Goal: Information Seeking & Learning: Learn about a topic

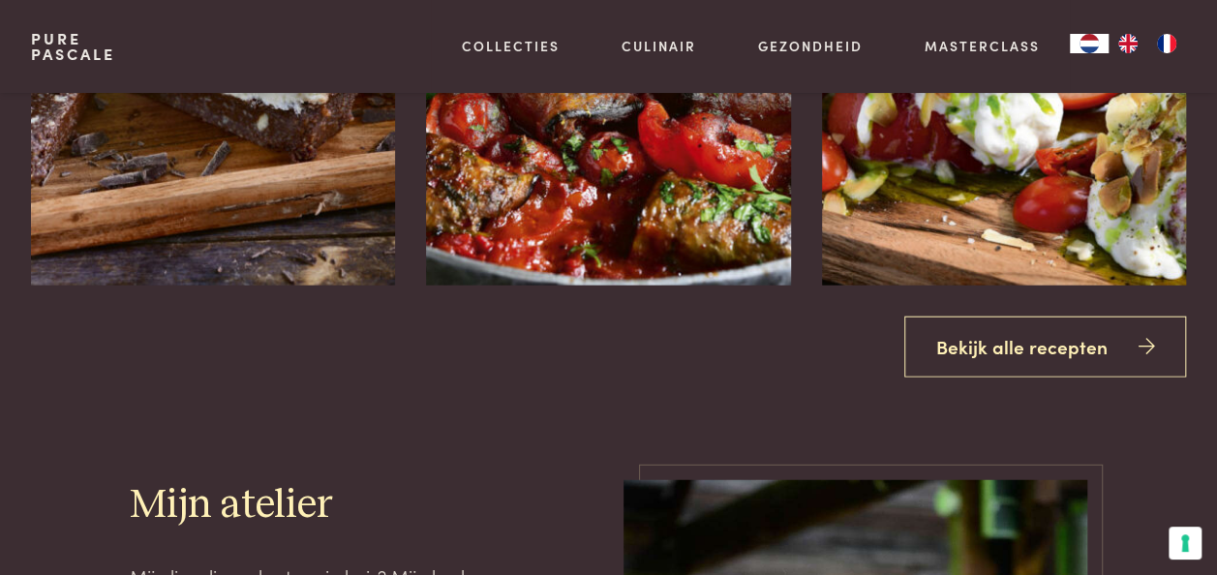
scroll to position [2207, 0]
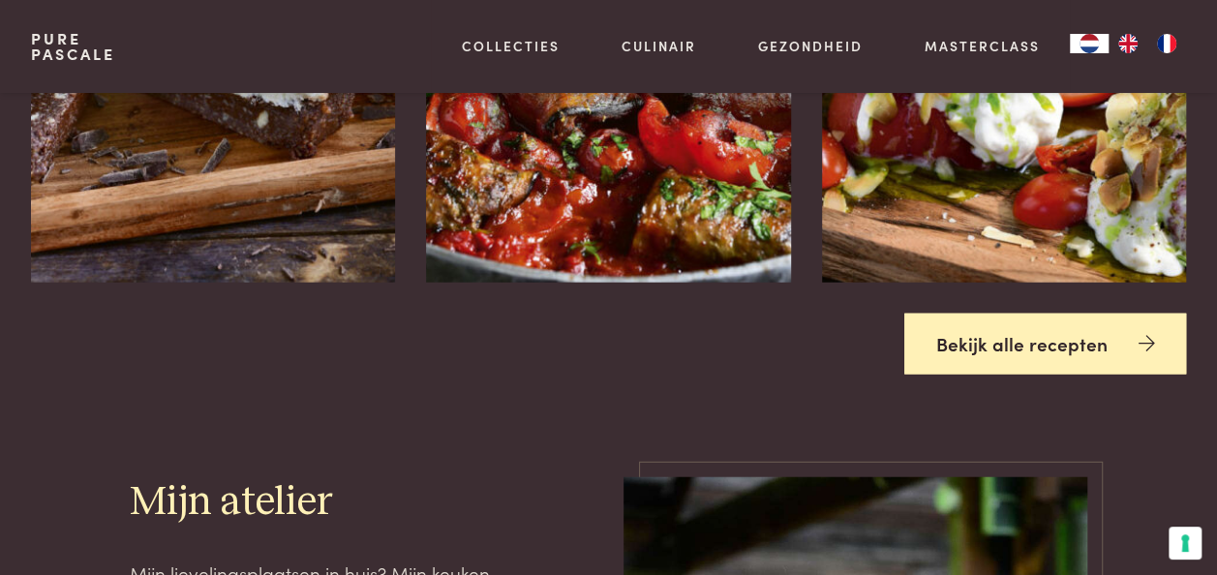
click at [1060, 360] on link "Bekijk alle recepten" at bounding box center [1046, 344] width 283 height 61
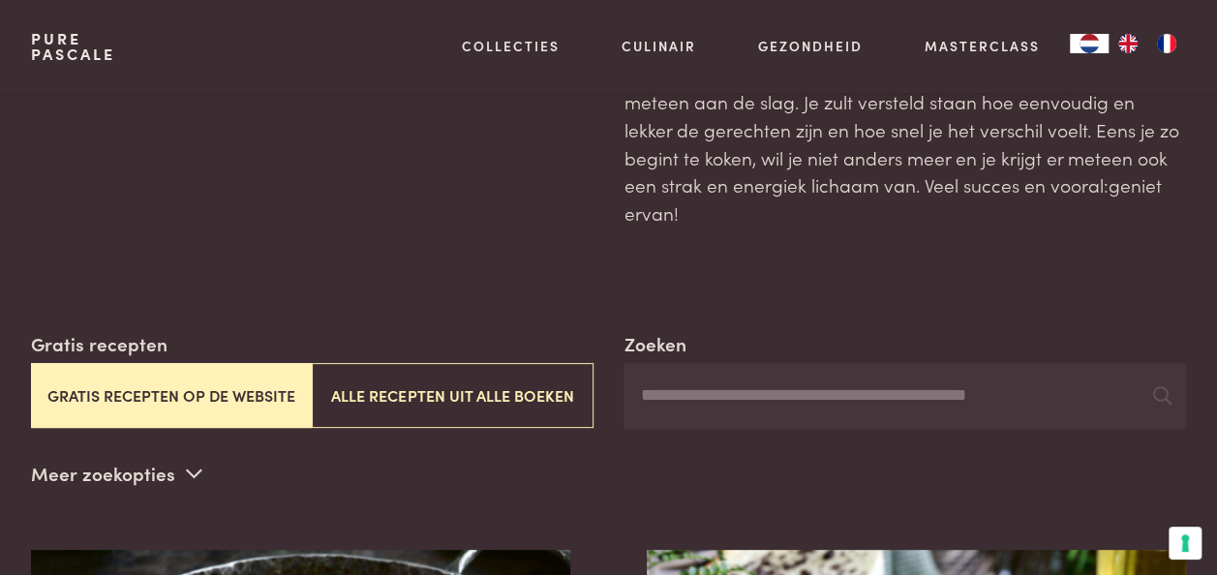
scroll to position [149, 0]
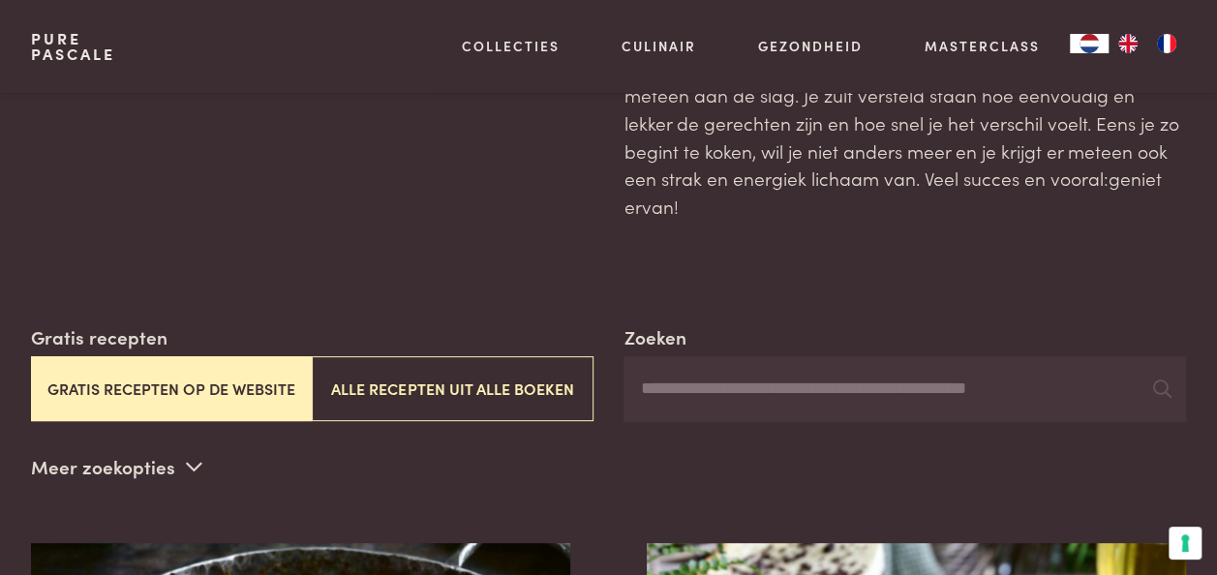
click at [909, 370] on input "Zoeken" at bounding box center [905, 389] width 563 height 66
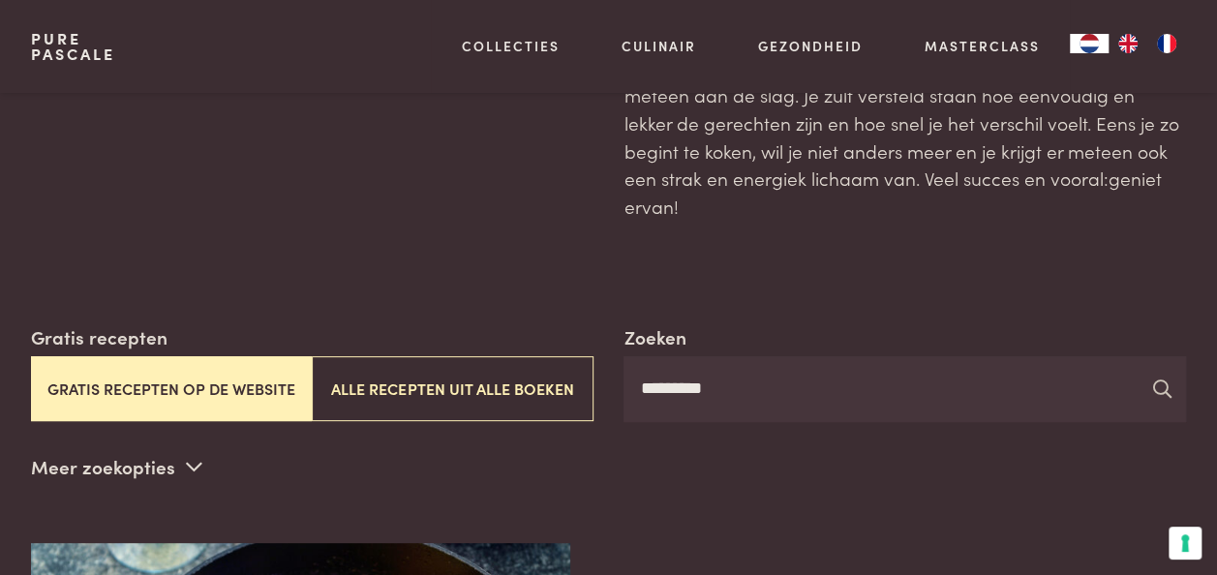
click at [1165, 380] on icon at bounding box center [1161, 389] width 18 height 18
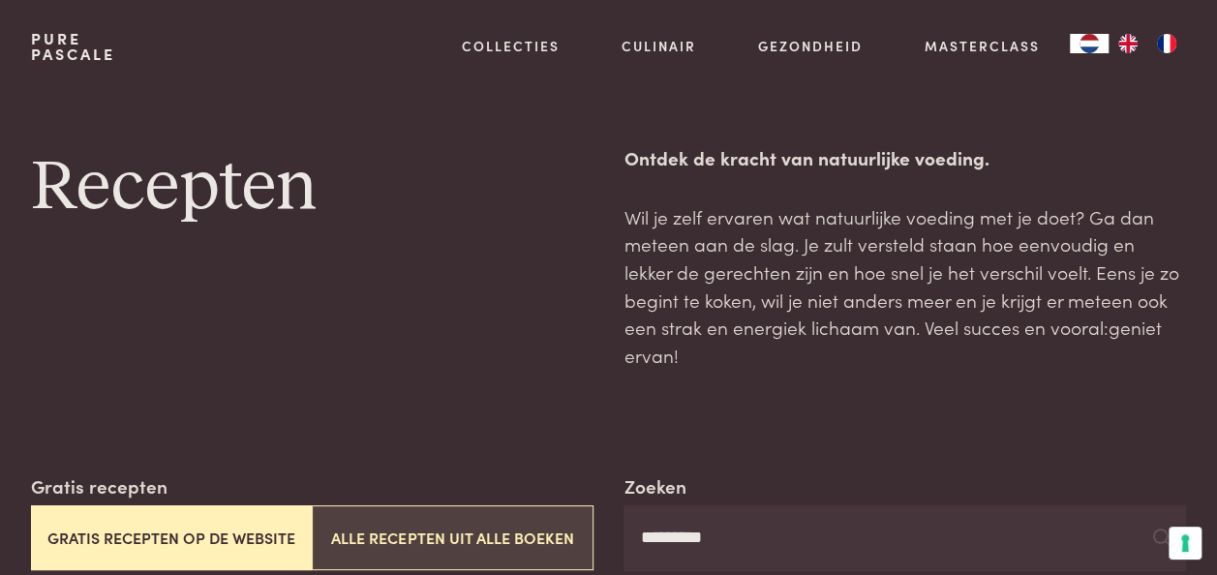
drag, startPoint x: 705, startPoint y: 515, endPoint x: 585, endPoint y: 511, distance: 120.1
click at [585, 511] on div "Zoeken ********* Gratis recepten Gratis recepten op de website Alle recepten ui…" at bounding box center [608, 522] width 1155 height 99
type input "*******"
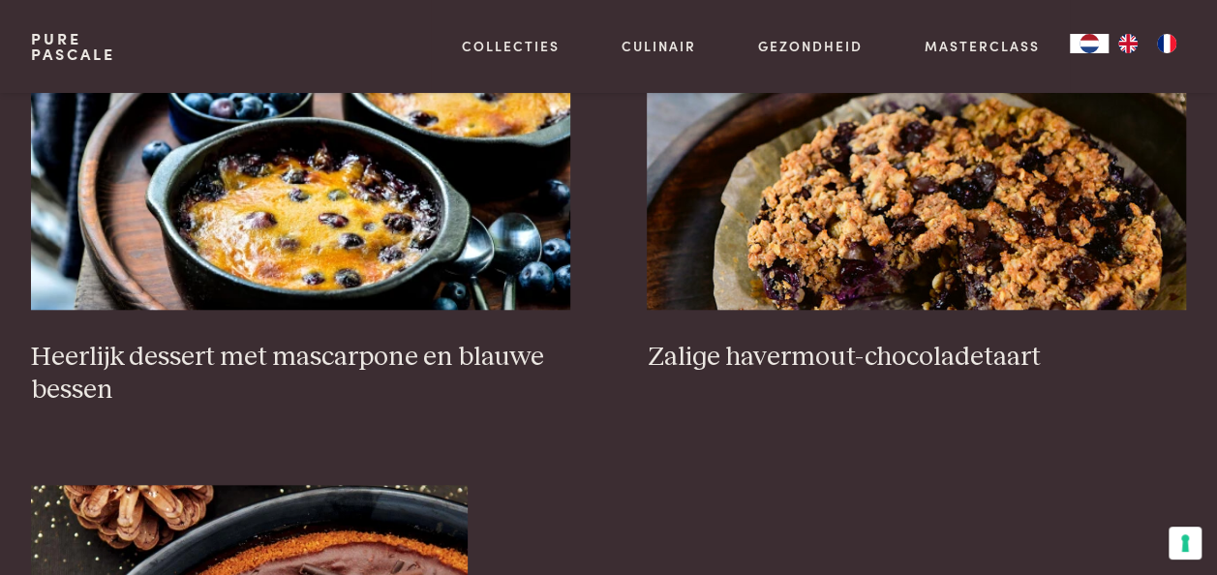
scroll to position [738, 0]
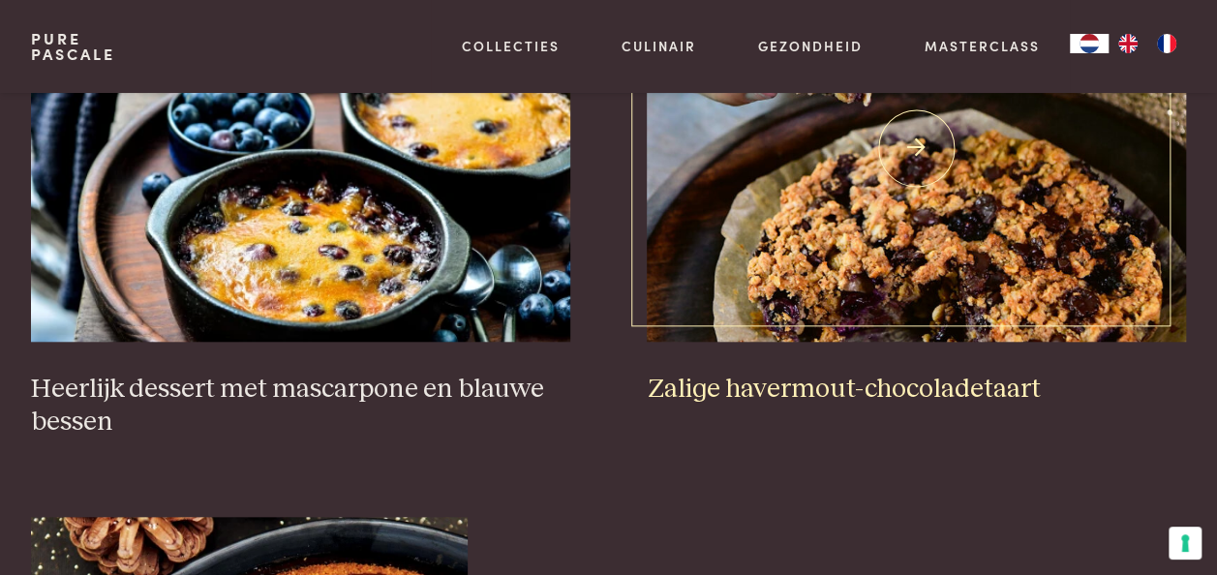
click at [897, 373] on h3 "Zalige havermout-chocoladetaart" at bounding box center [916, 390] width 539 height 34
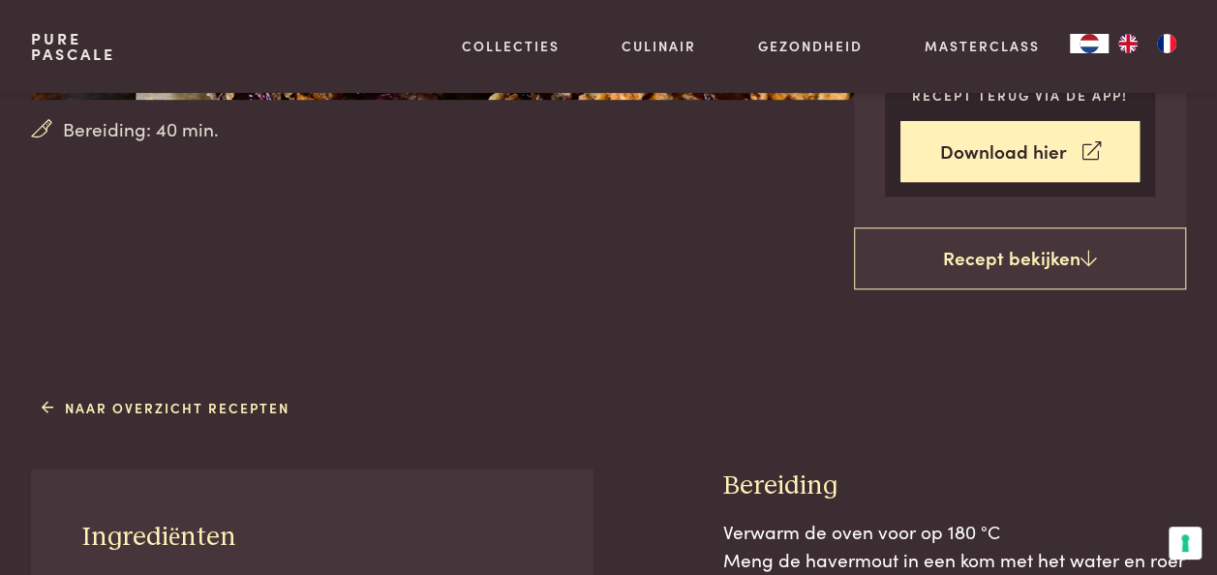
scroll to position [490, 0]
